Goal: Task Accomplishment & Management: Use online tool/utility

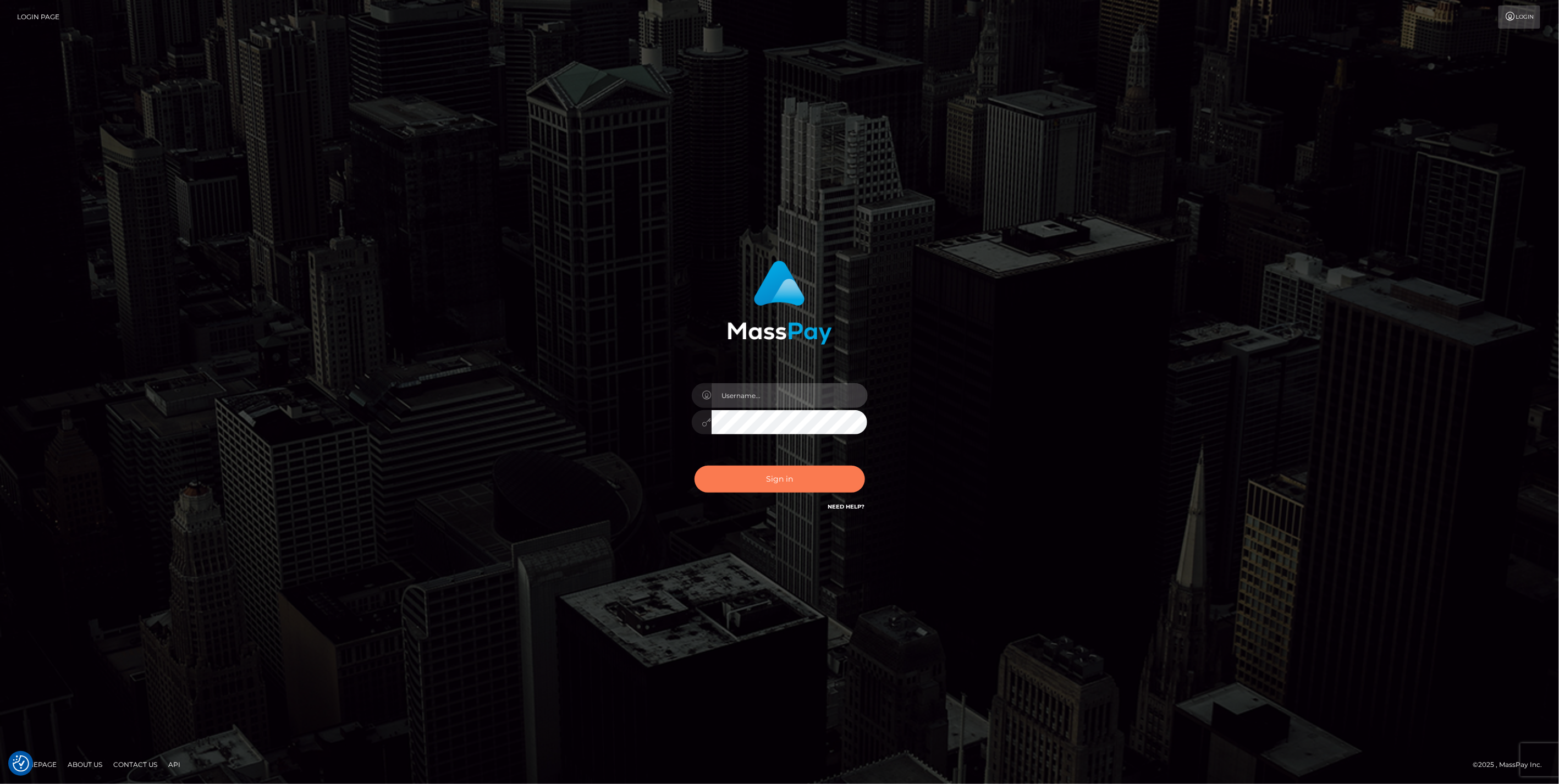
type input "jlo"
click at [771, 484] on button "Sign in" at bounding box center [780, 479] width 171 height 27
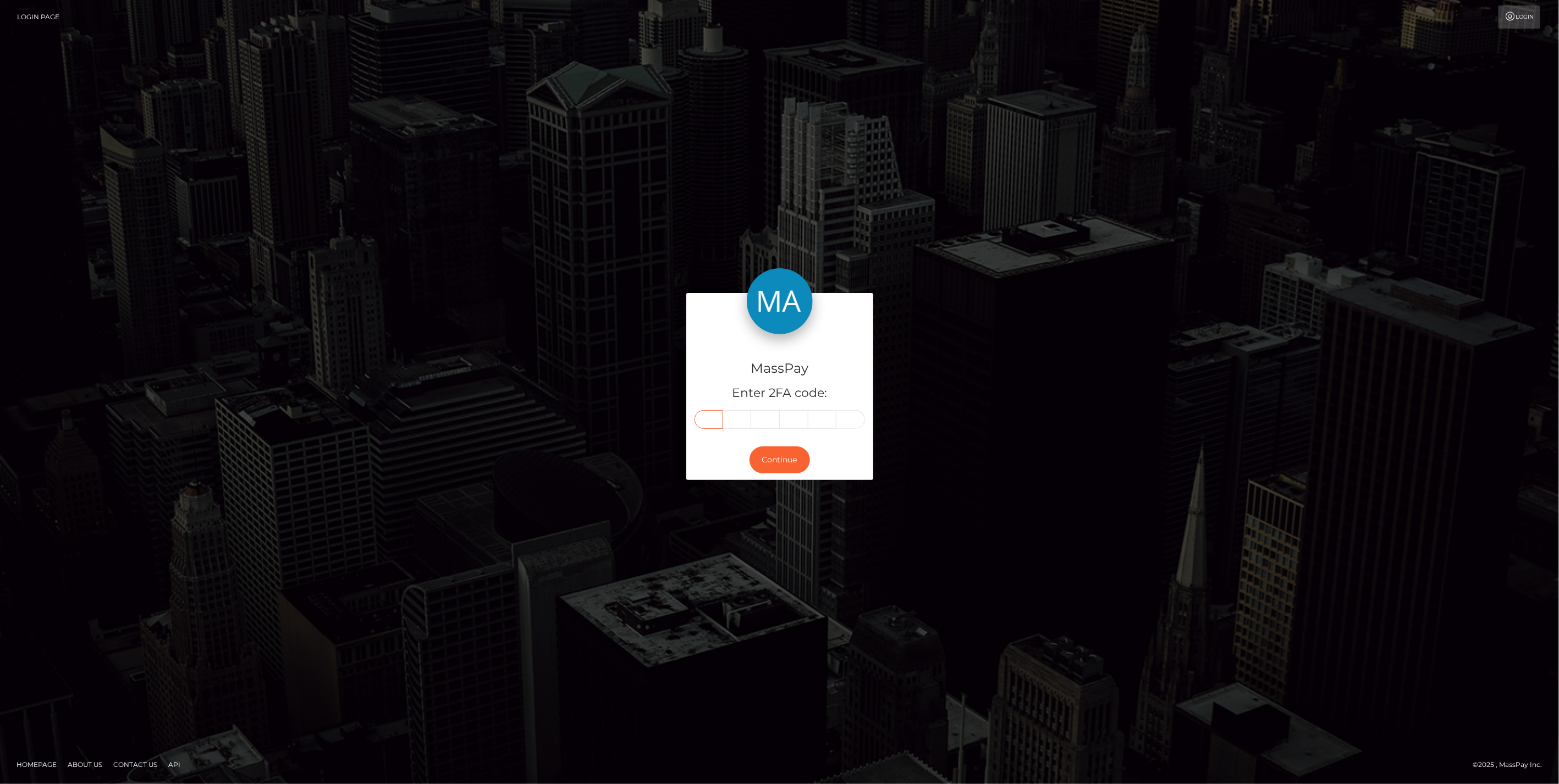
paste input "0"
type input "0"
type input "2"
type input "0"
type input "4"
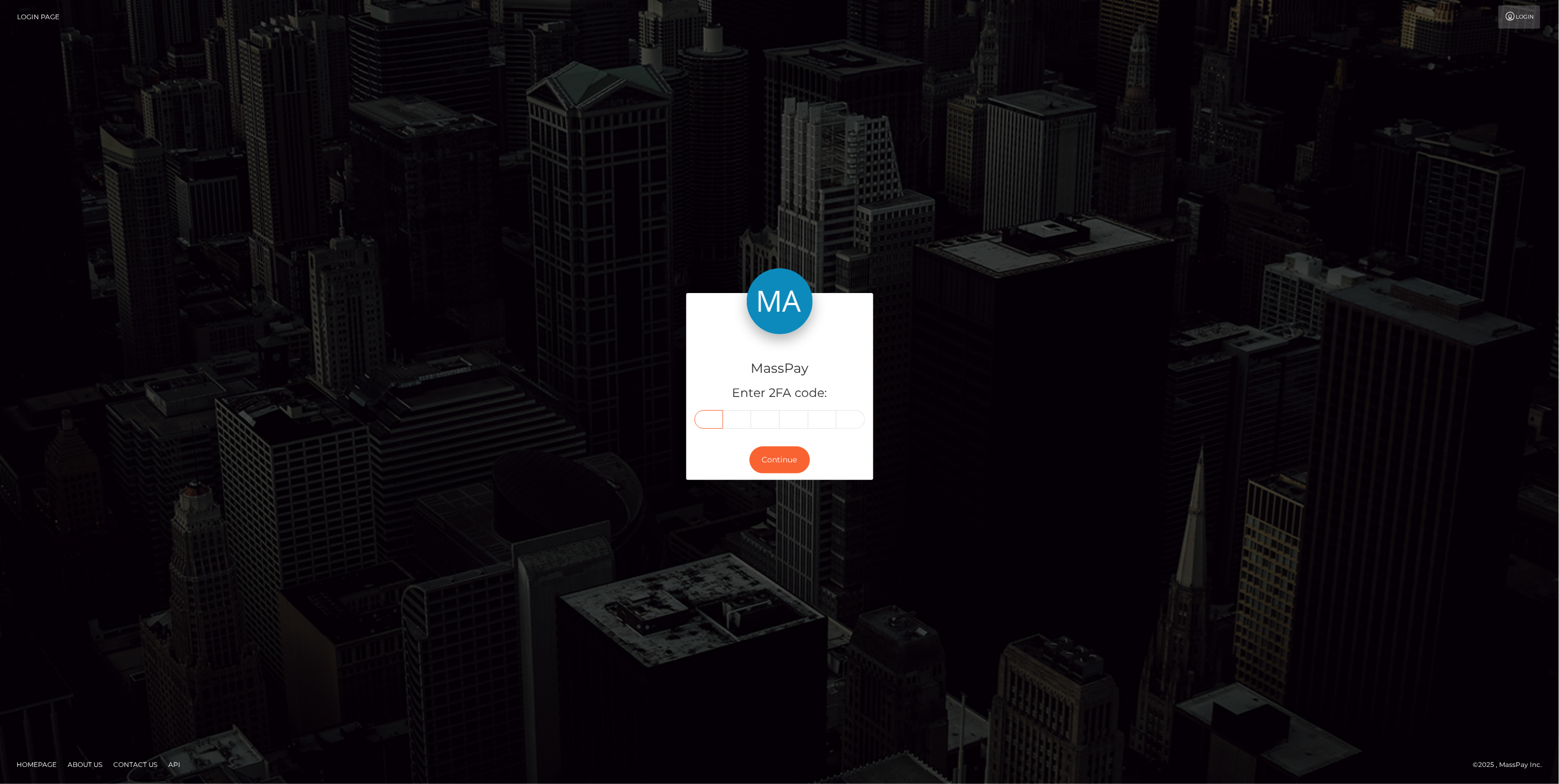
type input "6"
type input "4"
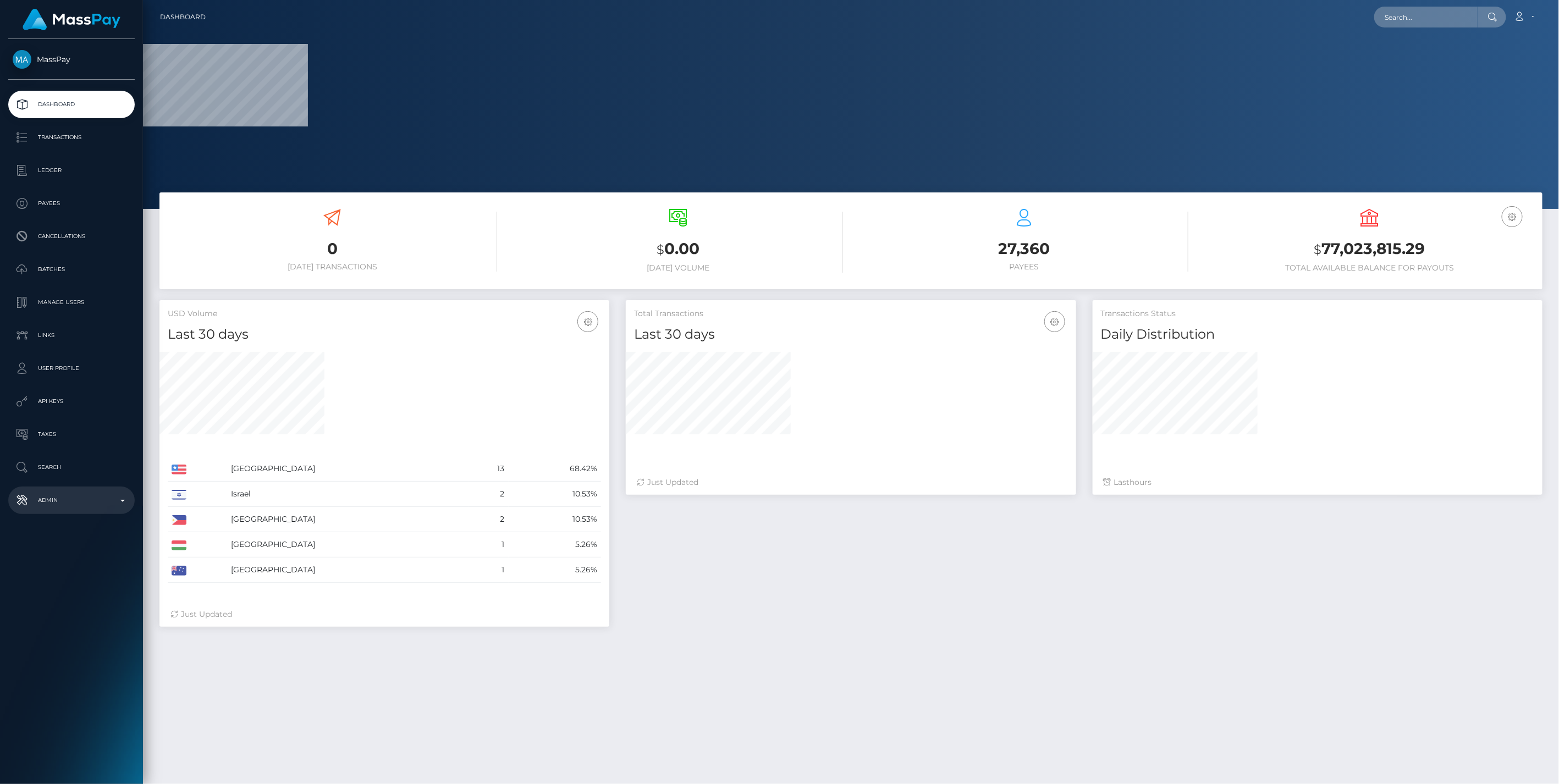
click at [117, 501] on p "Admin" at bounding box center [71, 500] width 117 height 16
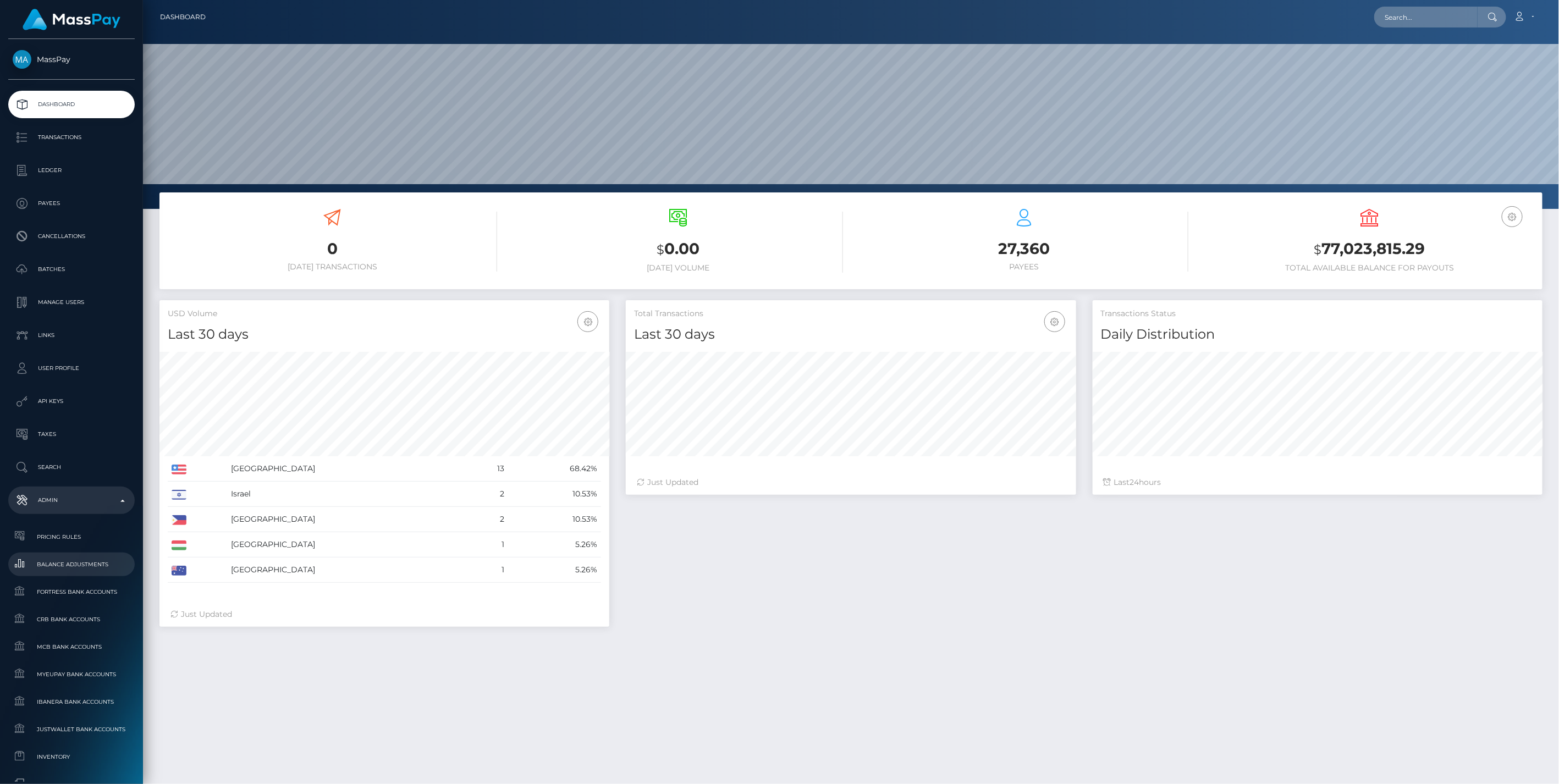
scroll to position [195, 449]
click at [73, 563] on span "Balance Adjustments" at bounding box center [71, 564] width 117 height 13
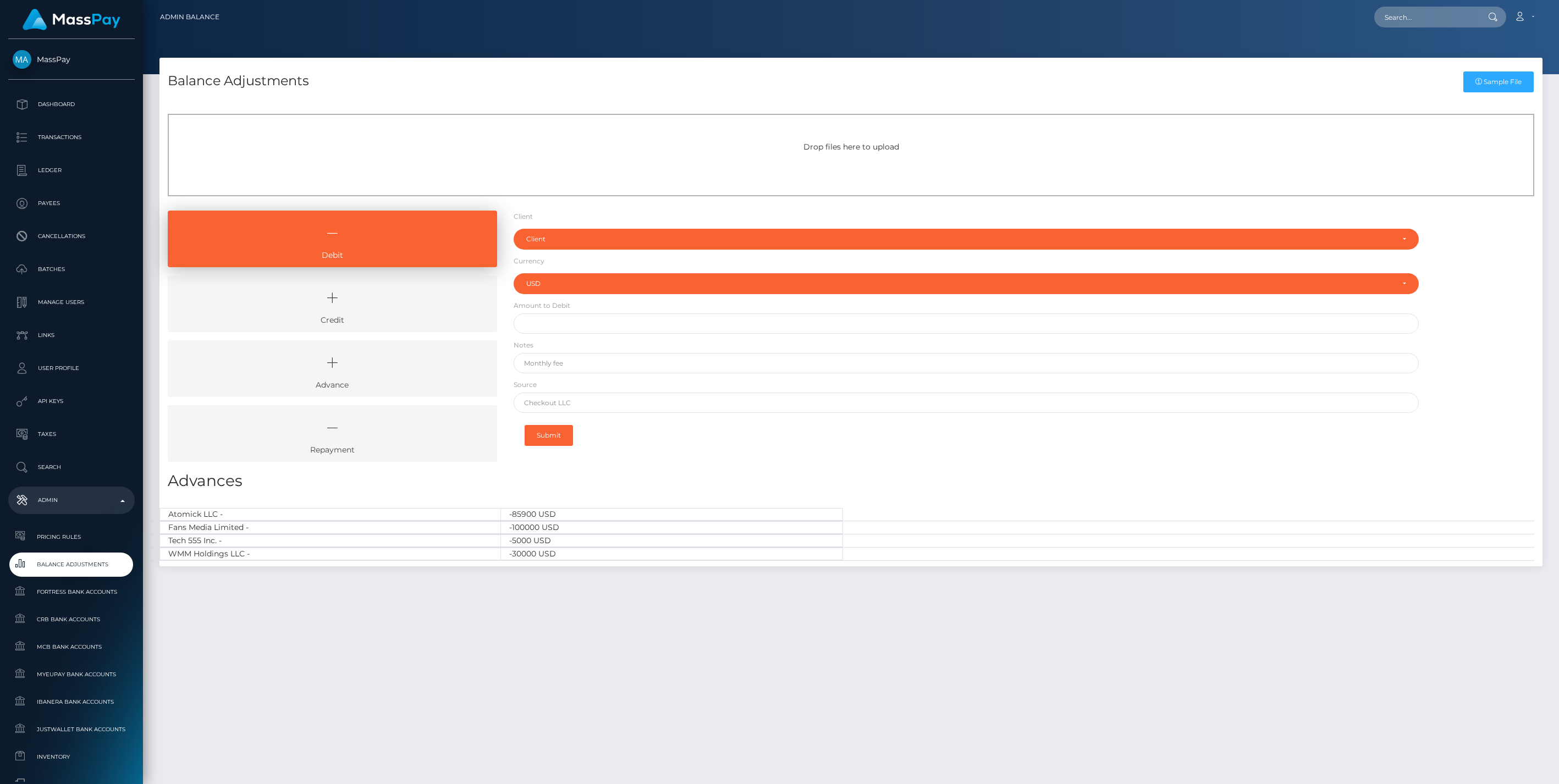
select select "USD"
click at [349, 302] on icon at bounding box center [332, 298] width 304 height 33
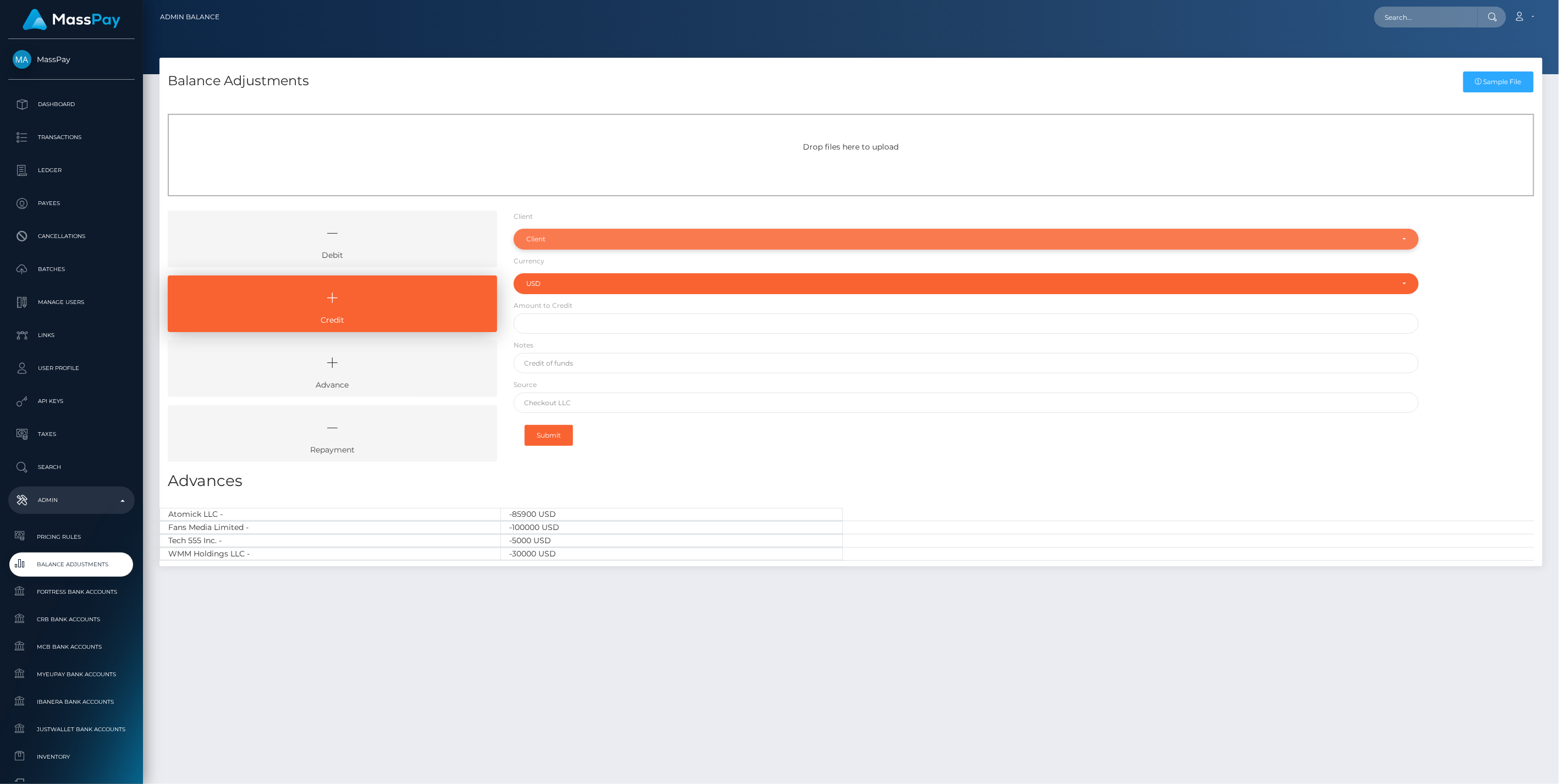
click at [562, 243] on div "Client" at bounding box center [960, 239] width 868 height 9
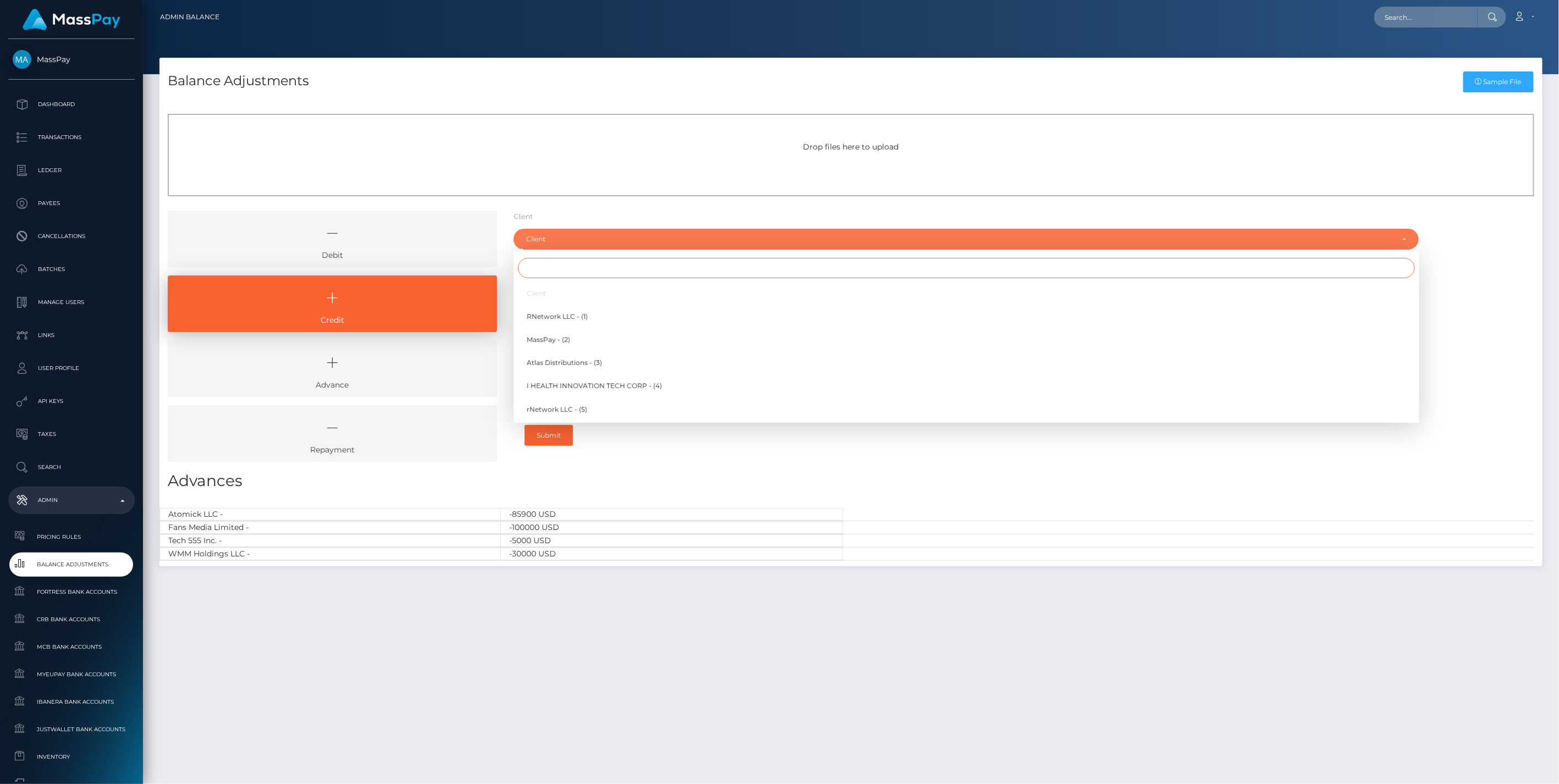
click at [556, 266] on input "Search" at bounding box center [967, 268] width 897 height 21
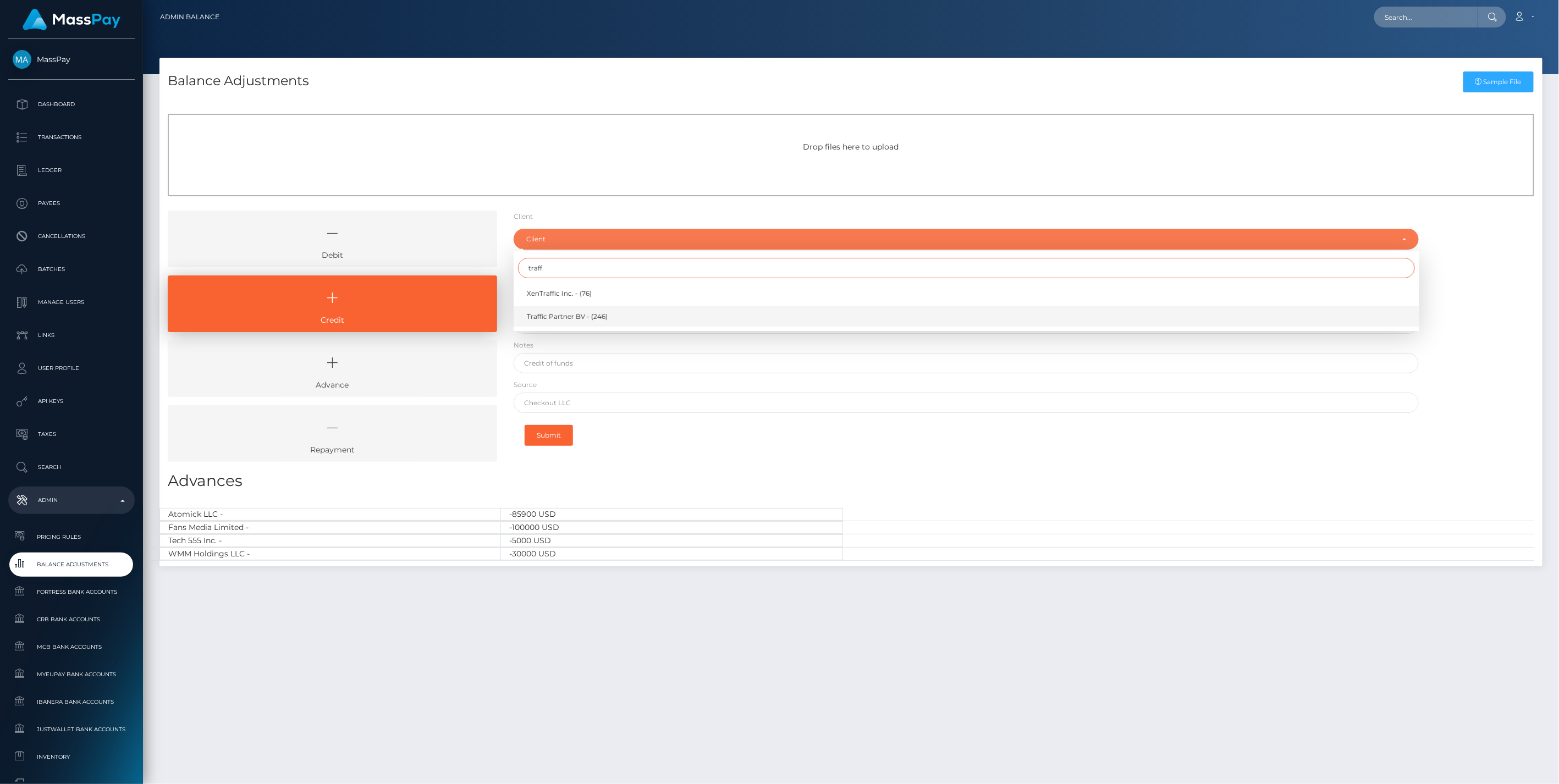
type input "traff"
click at [569, 314] on span "Traffic Partner BV - (246)" at bounding box center [567, 316] width 81 height 10
select select "246"
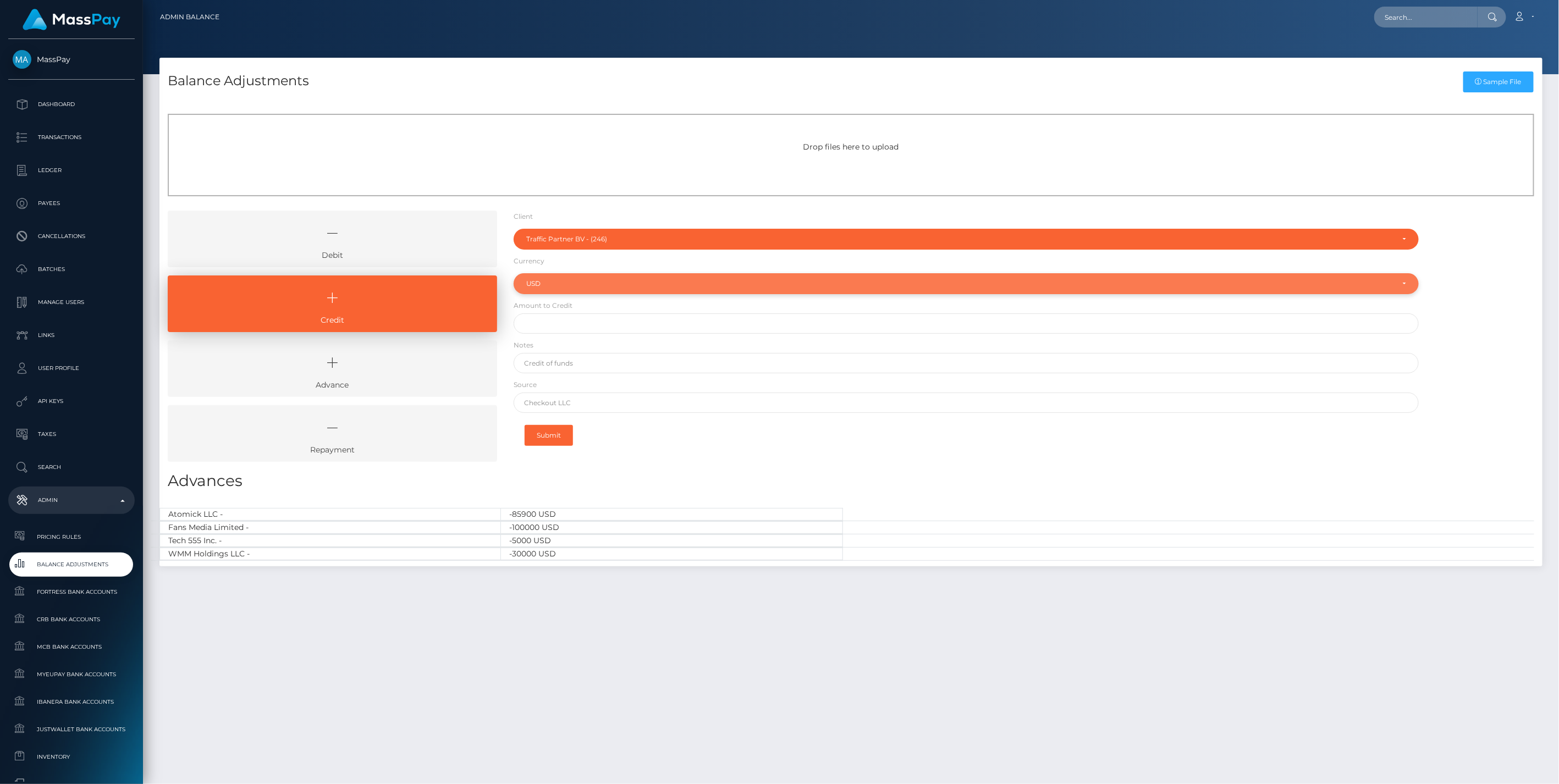
click at [565, 286] on div "USD" at bounding box center [960, 284] width 868 height 9
click at [539, 356] on span "EUR" at bounding box center [534, 359] width 15 height 10
select select "EUR"
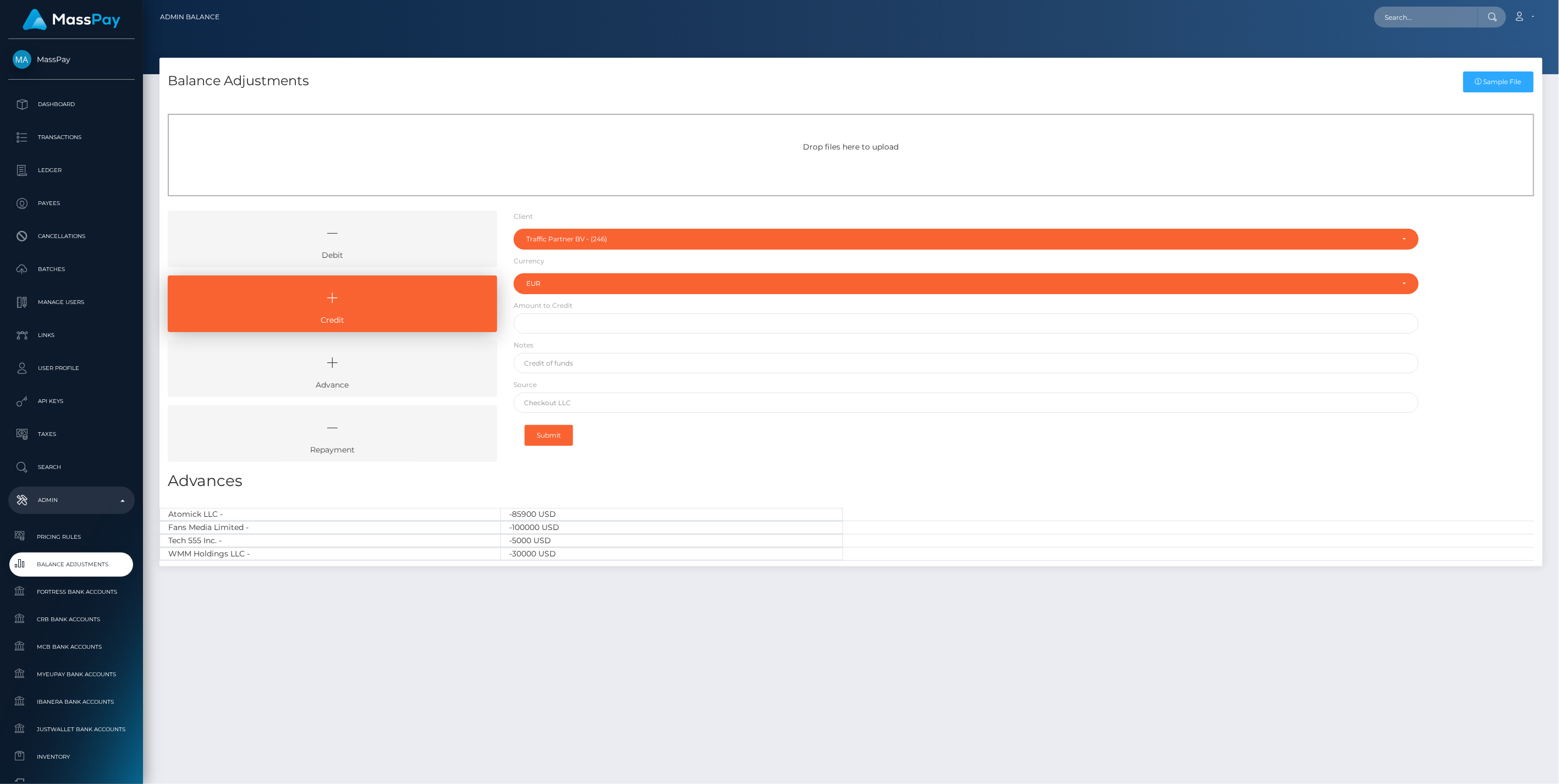
click at [1157, 497] on div "Drop files here to upload Debit Credit Client Client" at bounding box center [851, 332] width 1383 height 469
click at [553, 328] on input "text" at bounding box center [967, 324] width 906 height 21
click at [712, 475] on h3 "Advances" at bounding box center [851, 480] width 1367 height 21
type input "$"
click at [1131, 431] on div "Submit" at bounding box center [967, 435] width 906 height 34
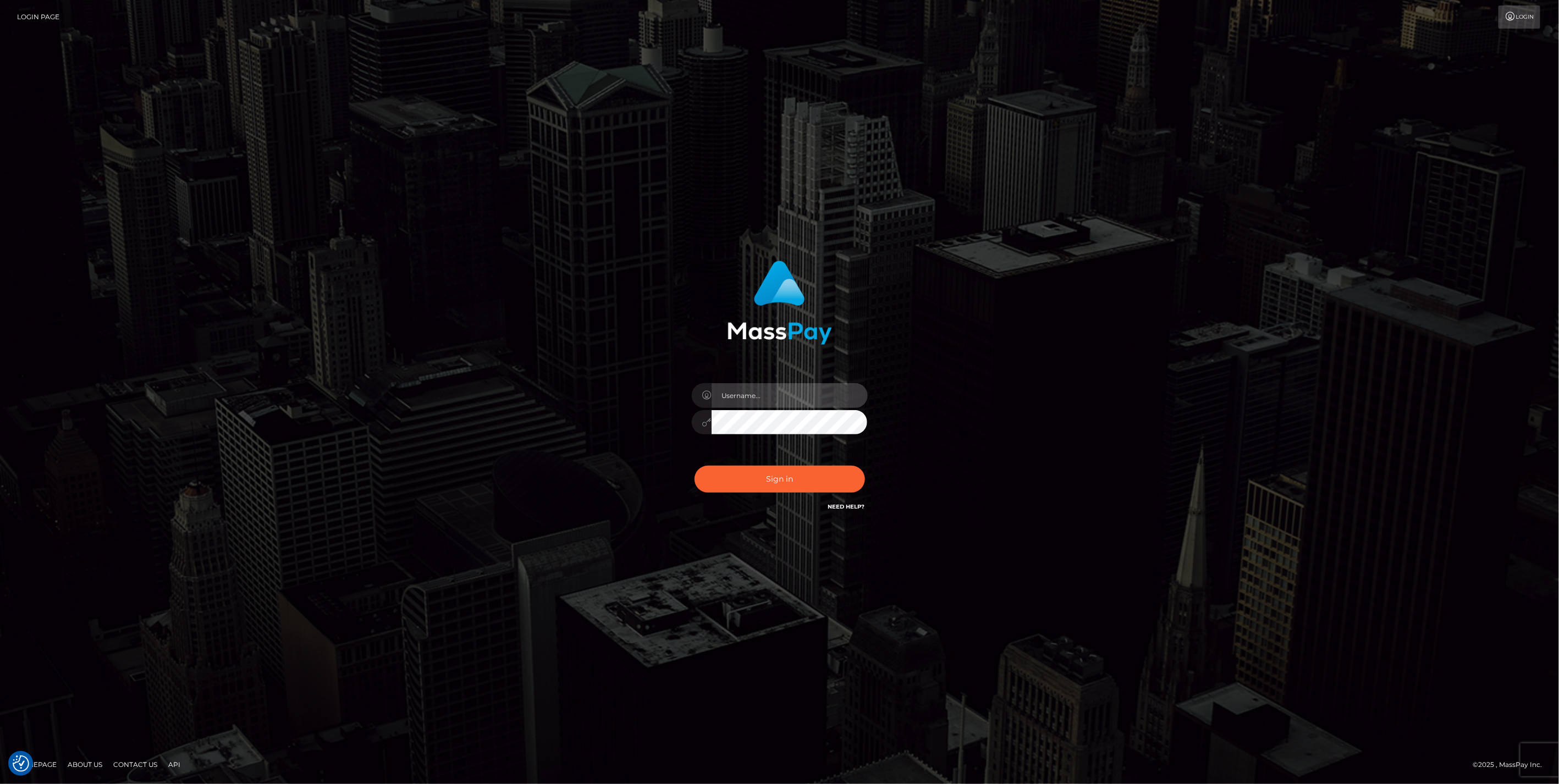
type input "jlo"
click at [818, 477] on button "Sign in" at bounding box center [780, 479] width 171 height 27
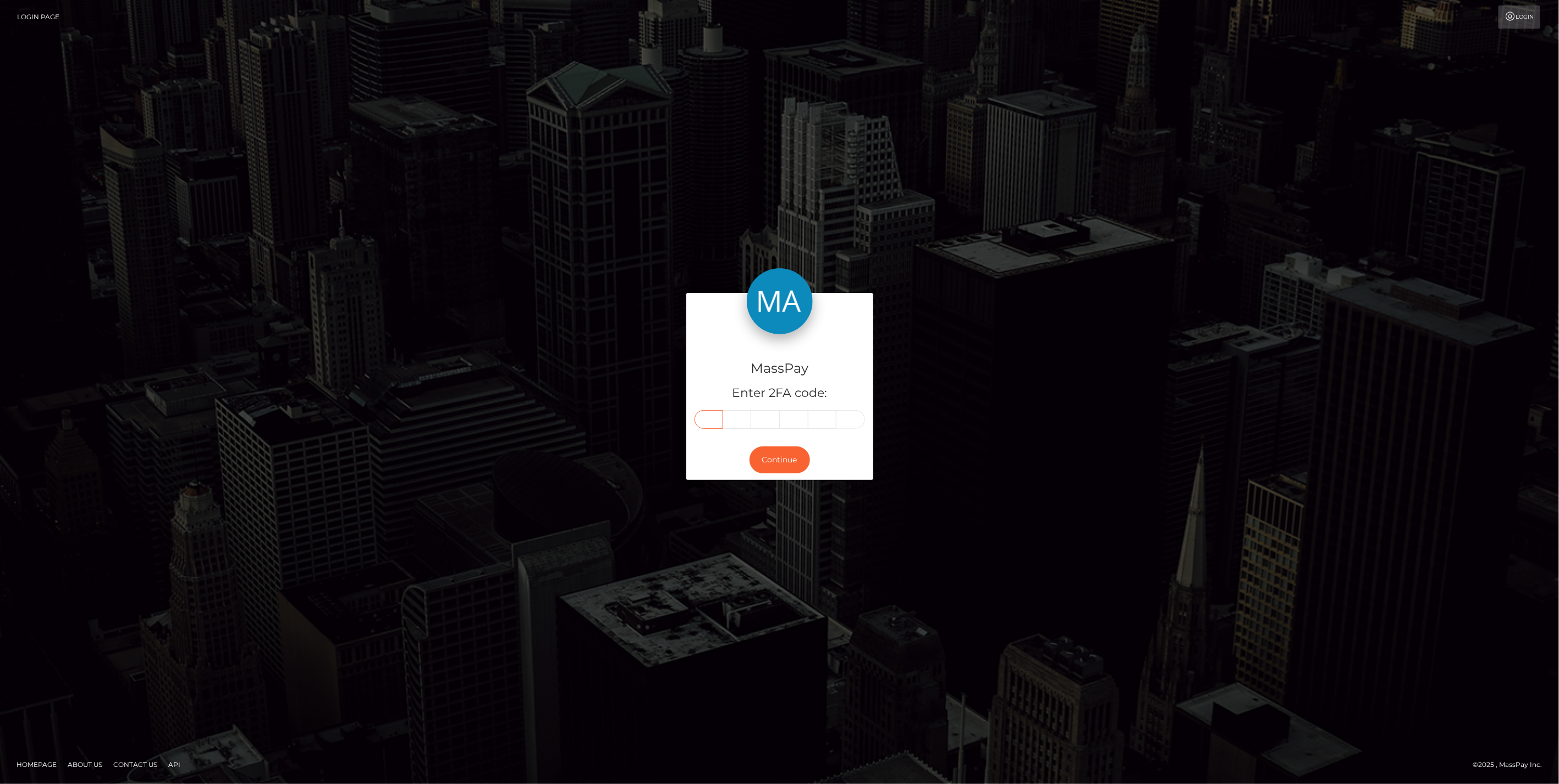
paste input "4"
type input "4"
type input "2"
type input "9"
type input "2"
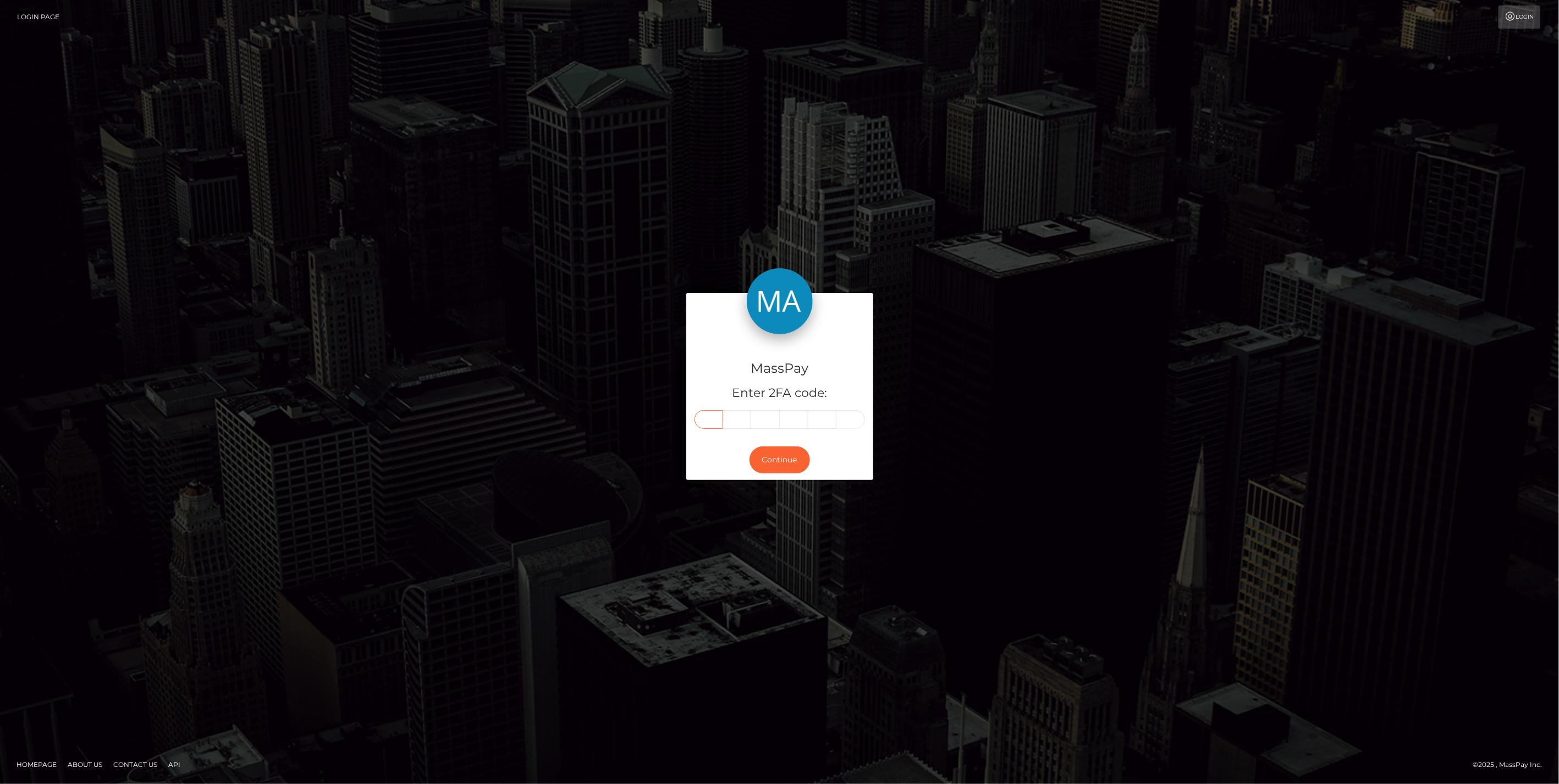
type input "1"
type input "3"
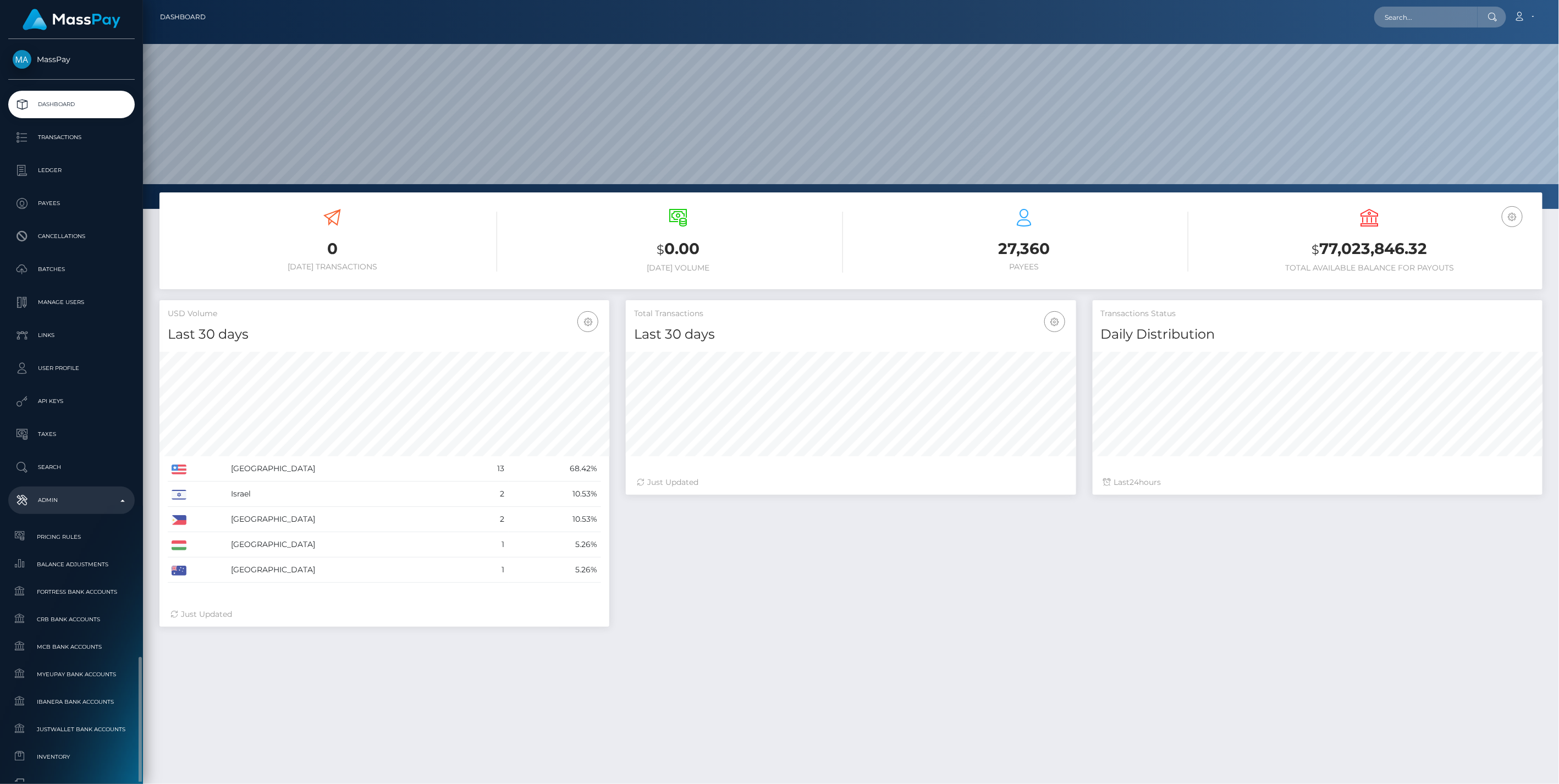
scroll to position [370, 0]
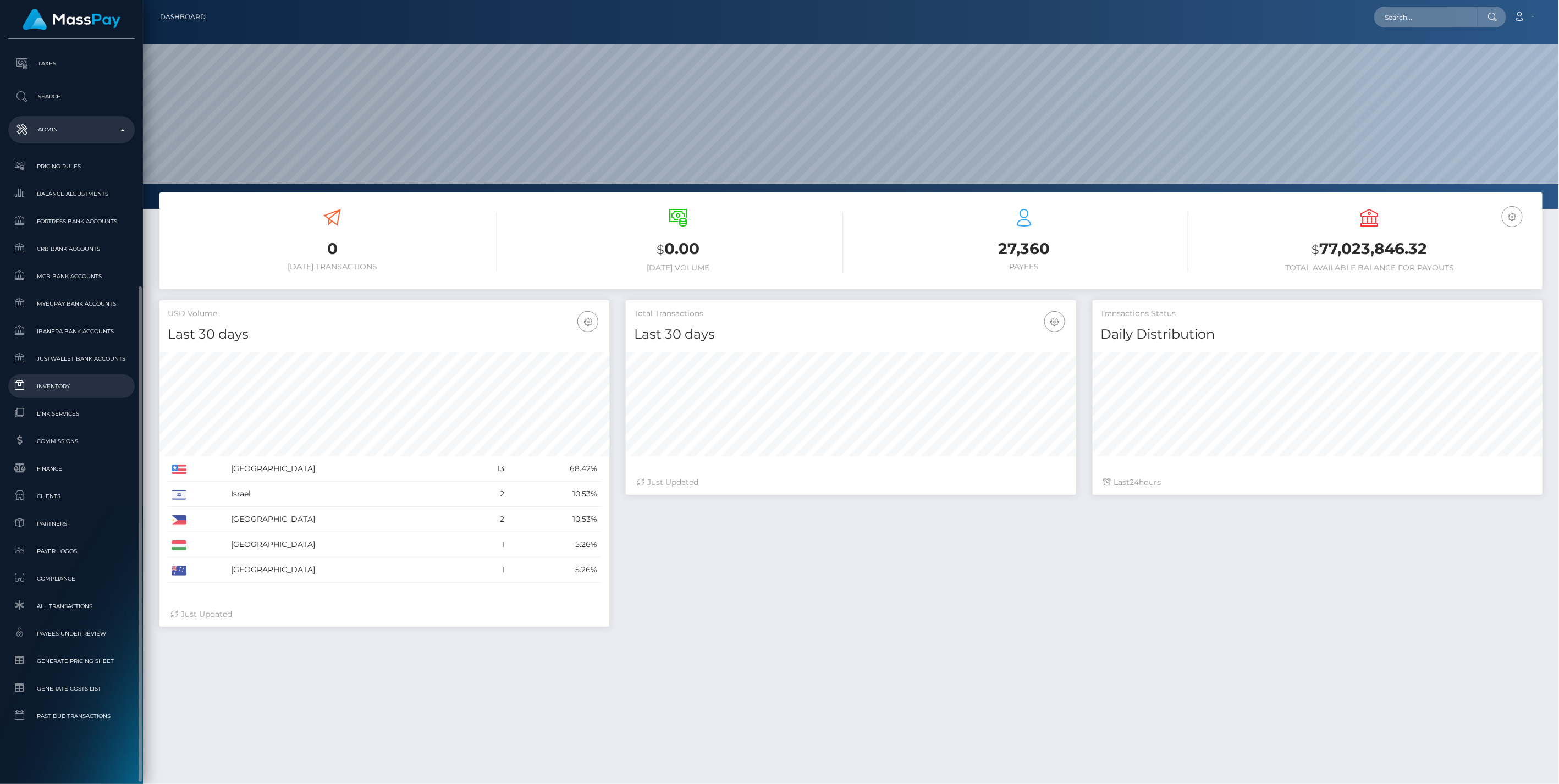
click at [56, 391] on span "Inventory" at bounding box center [71, 386] width 117 height 13
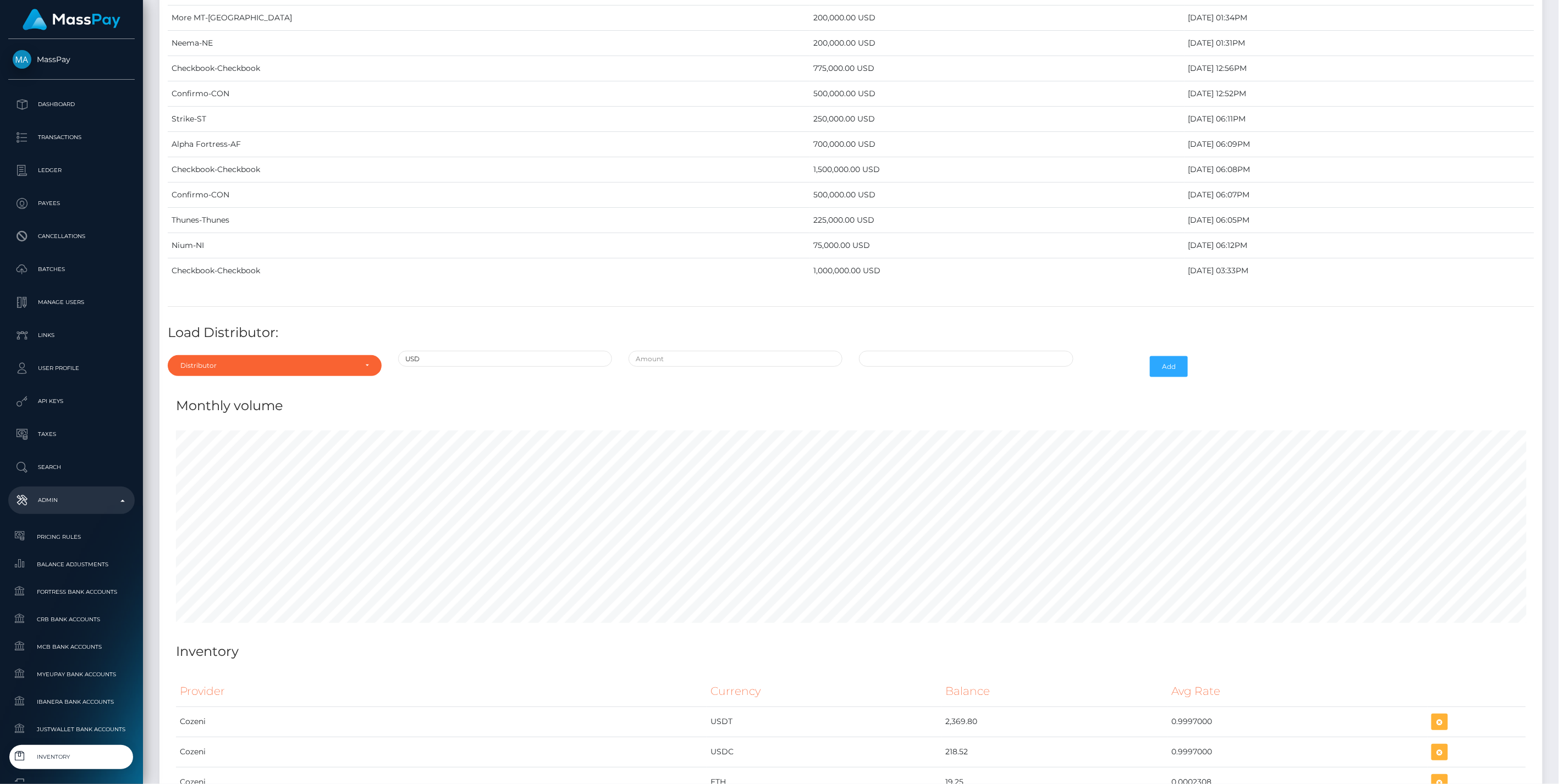
scroll to position [4074, 0]
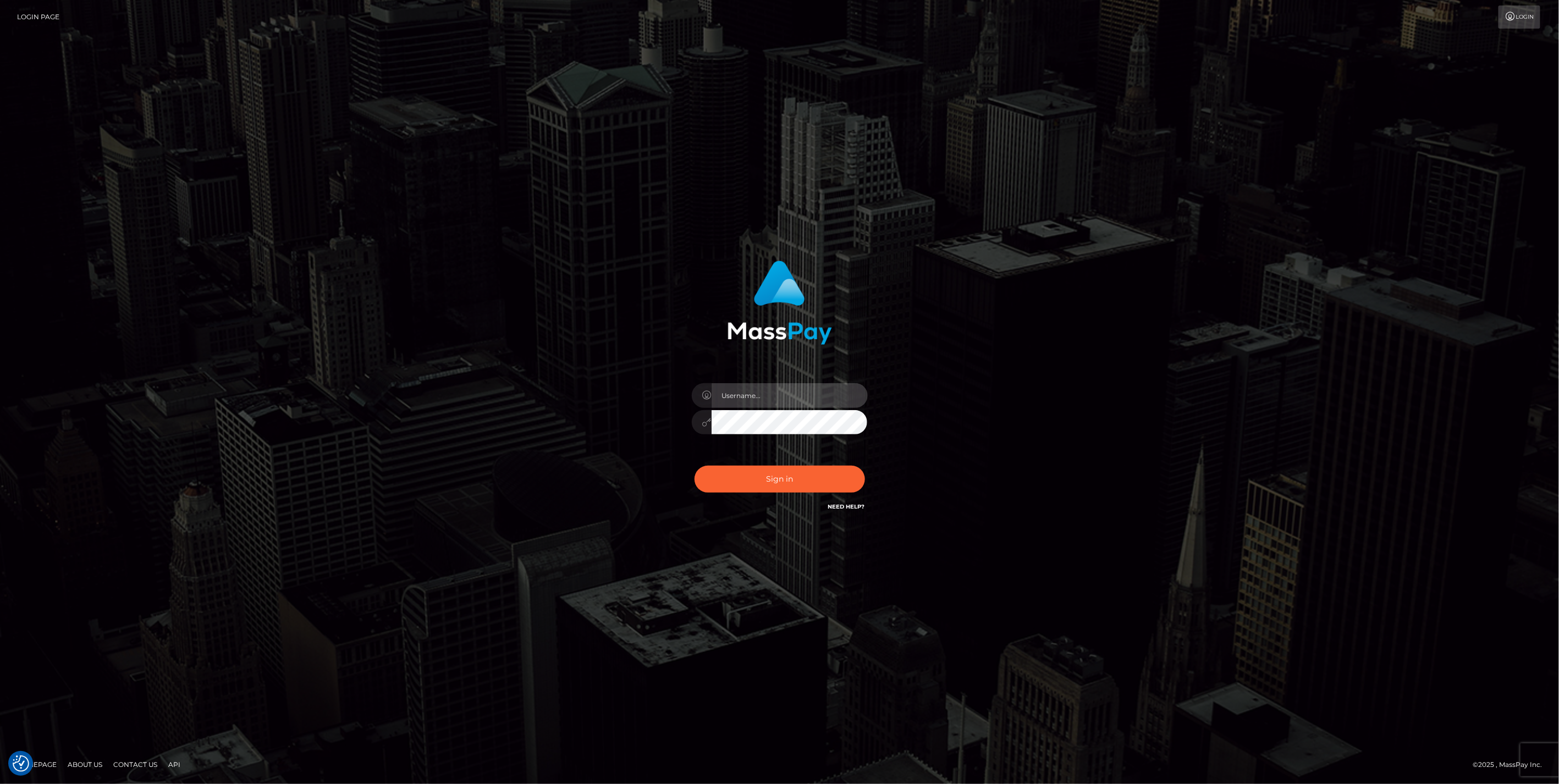
type input "jlo"
